Goal: Task Accomplishment & Management: Use online tool/utility

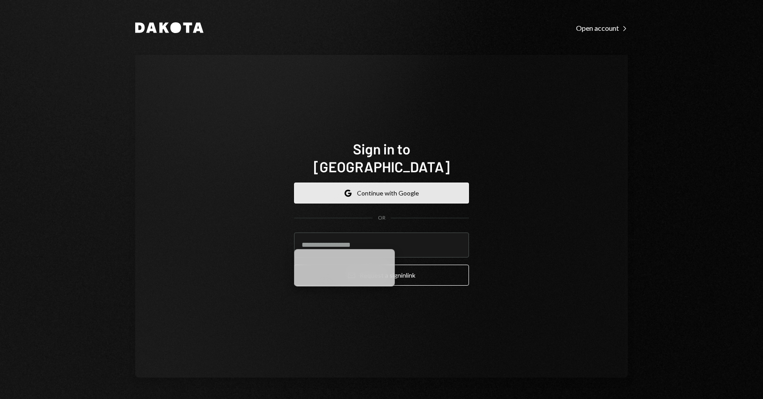
click at [347, 190] on icon "button" at bounding box center [347, 191] width 5 height 3
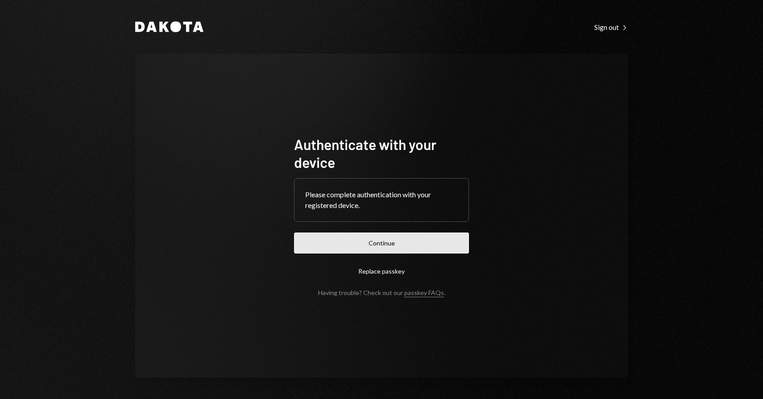
click at [404, 252] on button "Continue" at bounding box center [381, 242] width 175 height 21
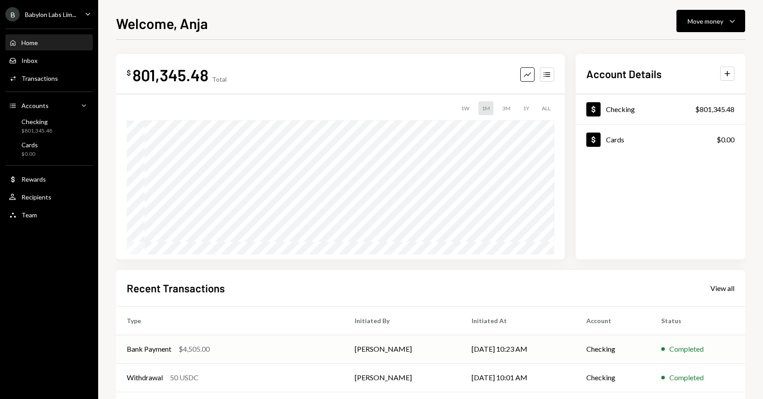
click at [206, 353] on div "$4,505.00" at bounding box center [193, 349] width 31 height 11
